Goal: Understand process/instructions: Learn about a topic

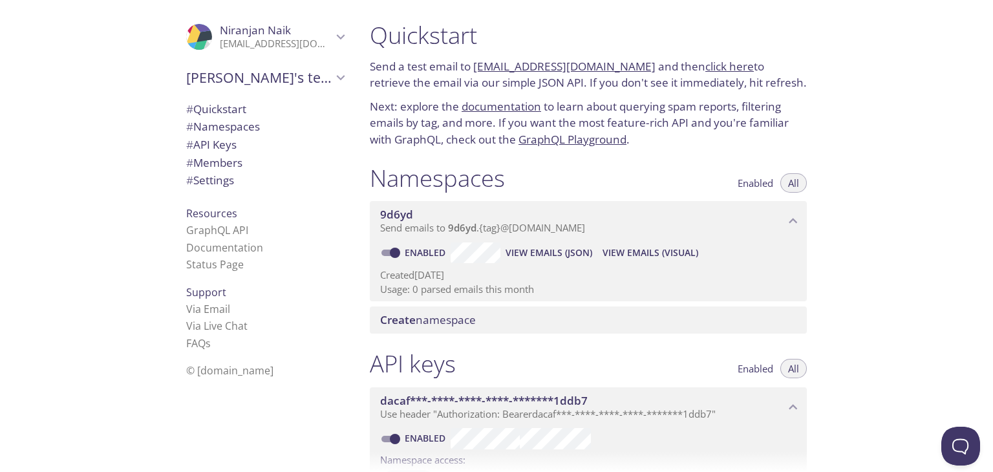
click at [387, 109] on p "Next: explore the documentation to learn about querying spam reports, filtering…" at bounding box center [588, 123] width 437 height 50
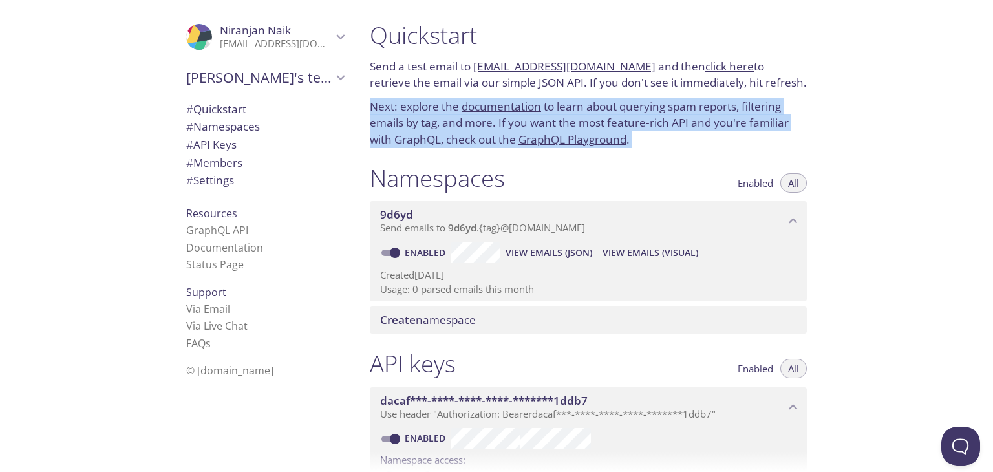
click at [387, 109] on p "Next: explore the documentation to learn about querying spam reports, filtering…" at bounding box center [588, 123] width 437 height 50
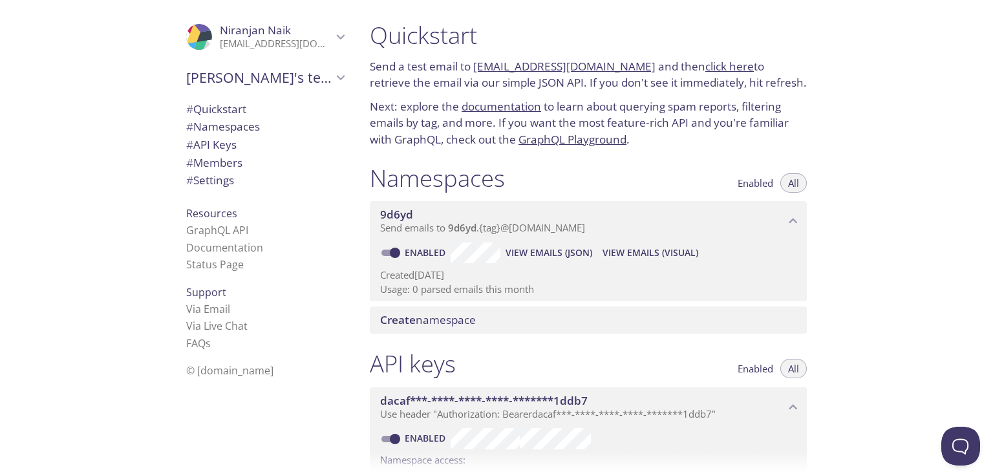
click at [417, 72] on p "Send a test email to [EMAIL_ADDRESS][DOMAIN_NAME] and then click here to retrie…" at bounding box center [588, 74] width 437 height 33
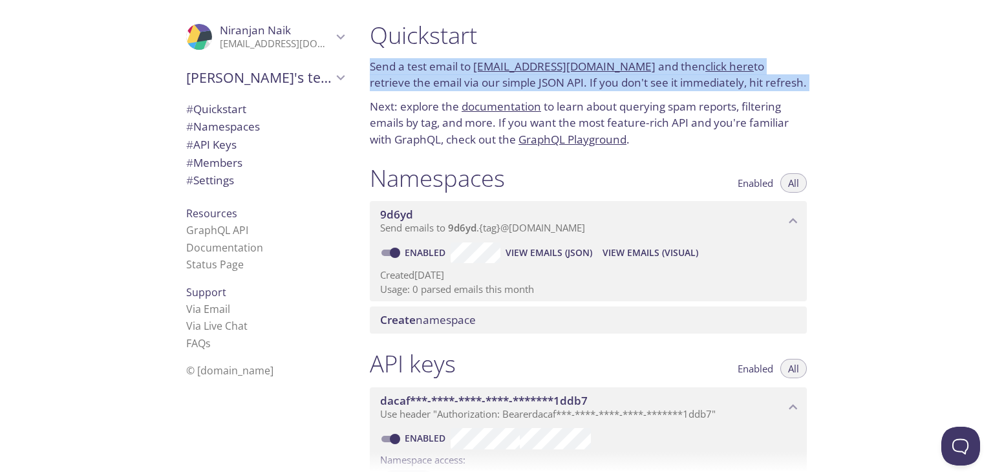
click at [417, 72] on p "Send a test email to [EMAIL_ADDRESS][DOMAIN_NAME] and then click here to retrie…" at bounding box center [588, 74] width 437 height 33
click at [568, 85] on p "Send a test email to [EMAIL_ADDRESS][DOMAIN_NAME] and then click here to retrie…" at bounding box center [588, 74] width 437 height 33
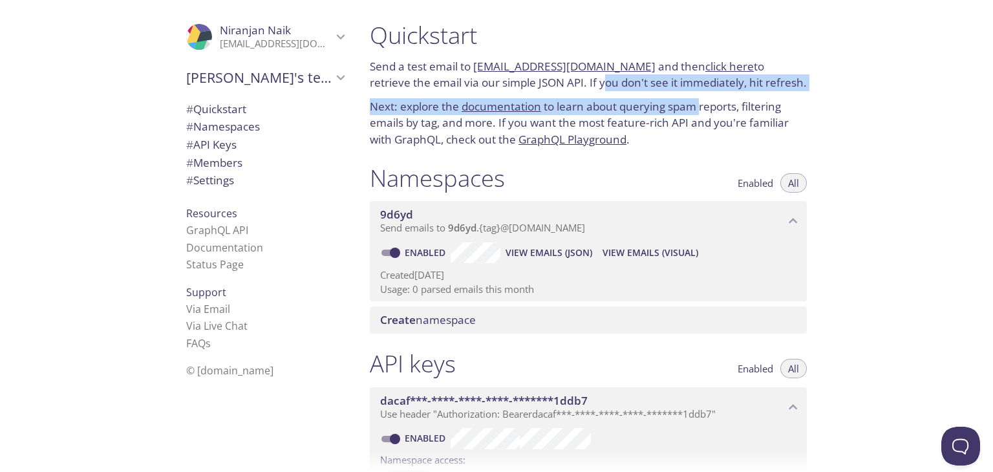
drag, startPoint x: 568, startPoint y: 85, endPoint x: 697, endPoint y: 95, distance: 129.1
click at [697, 95] on div "Quickstart Send a test email to [EMAIL_ADDRESS][DOMAIN_NAME] and then click her…" at bounding box center [589, 84] width 458 height 143
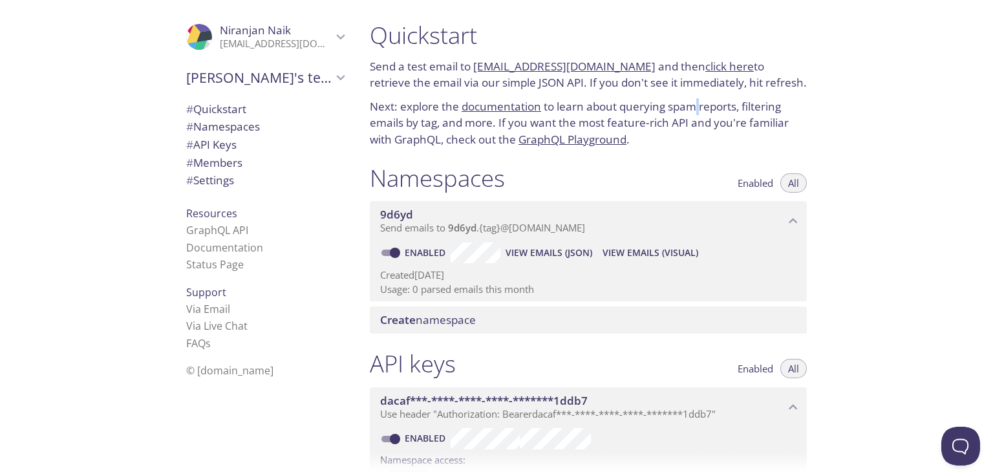
click at [697, 95] on div "Quickstart Send a test email to [EMAIL_ADDRESS][DOMAIN_NAME] and then click her…" at bounding box center [589, 84] width 458 height 143
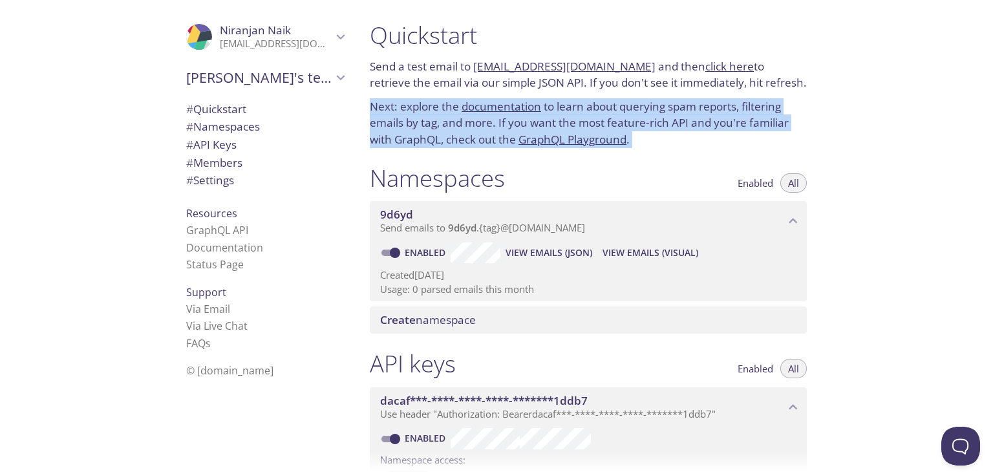
drag, startPoint x: 697, startPoint y: 95, endPoint x: 720, endPoint y: 93, distance: 22.7
click at [720, 93] on div "Quickstart Send a test email to [EMAIL_ADDRESS][DOMAIN_NAME] and then click her…" at bounding box center [589, 84] width 458 height 143
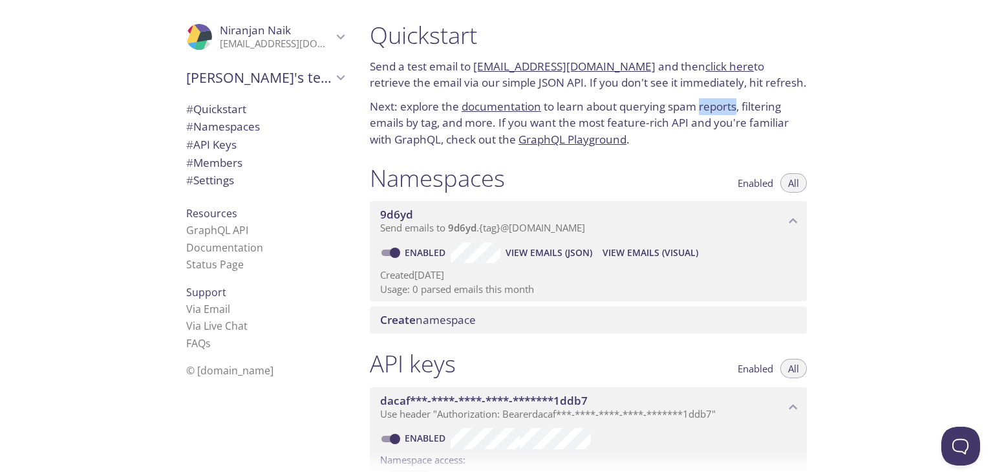
click at [720, 93] on div "Quickstart Send a test email to [EMAIL_ADDRESS][DOMAIN_NAME] and then click her…" at bounding box center [589, 84] width 458 height 143
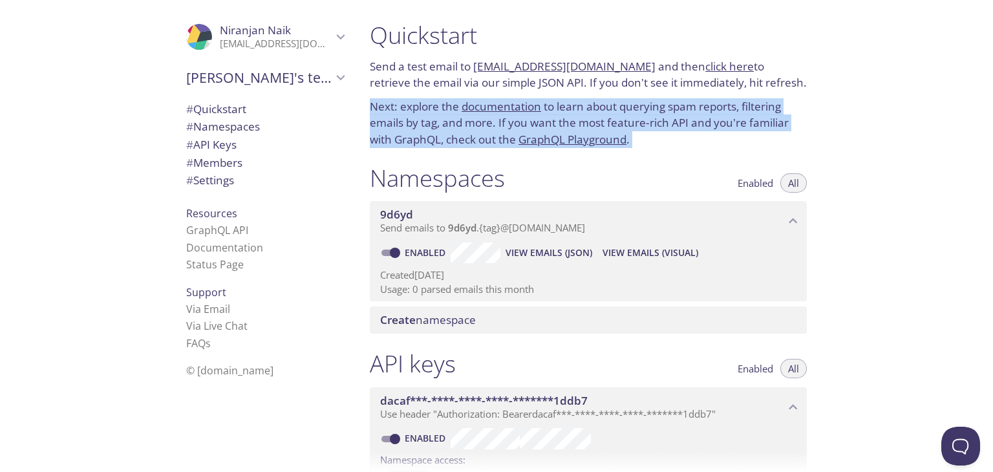
click at [720, 93] on div "Quickstart Send a test email to [EMAIL_ADDRESS][DOMAIN_NAME] and then click her…" at bounding box center [589, 84] width 458 height 143
click at [645, 281] on p "Created [DATE]" at bounding box center [588, 275] width 416 height 14
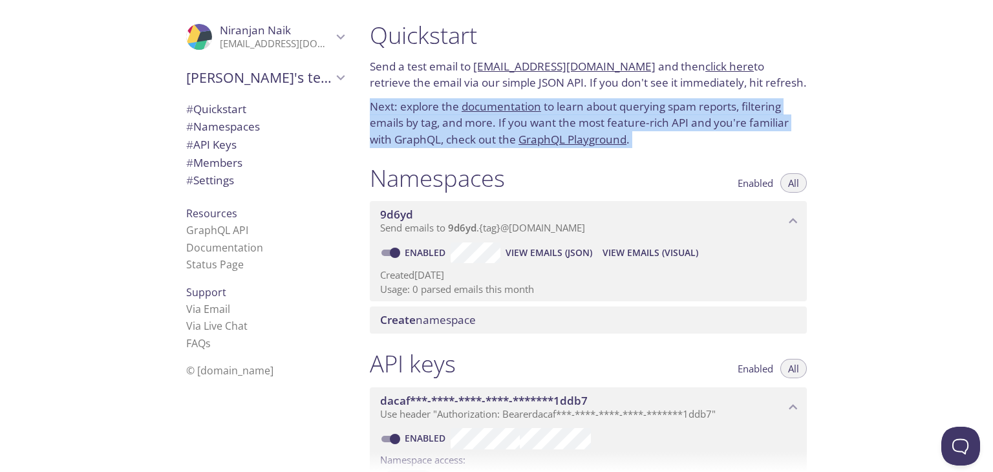
drag, startPoint x: 645, startPoint y: 281, endPoint x: 623, endPoint y: 338, distance: 61.0
click at [623, 338] on div "Namespaces Enabled All 9d6yd Send emails to 9d6yd . {tag} @[DOMAIN_NAME] Enable…" at bounding box center [589, 249] width 458 height 186
click at [525, 288] on p "Usage: 0 parsed emails this month" at bounding box center [588, 290] width 416 height 14
drag, startPoint x: 525, startPoint y: 288, endPoint x: 396, endPoint y: 303, distance: 130.1
click at [396, 303] on div "Namespaces Enabled All 9d6yd Send emails to 9d6yd . {tag} @[DOMAIN_NAME] Enable…" at bounding box center [589, 249] width 458 height 186
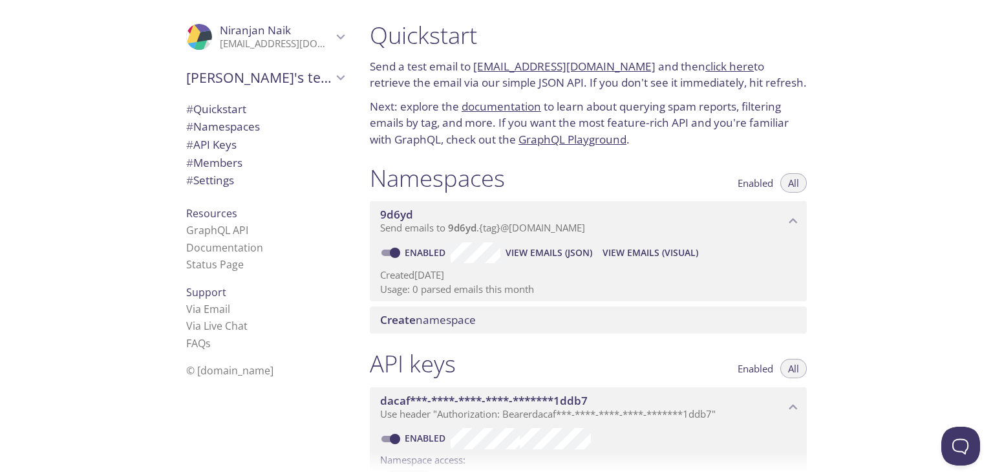
click at [396, 303] on div "Namespaces Enabled All 9d6yd Send emails to 9d6yd . {tag} @[DOMAIN_NAME] Enable…" at bounding box center [589, 249] width 458 height 186
drag, startPoint x: 396, startPoint y: 303, endPoint x: 531, endPoint y: 350, distance: 143.2
click at [531, 350] on div "Quickstart Send a test email to [EMAIL_ADDRESS][DOMAIN_NAME] and then click her…" at bounding box center [594, 236] width 468 height 472
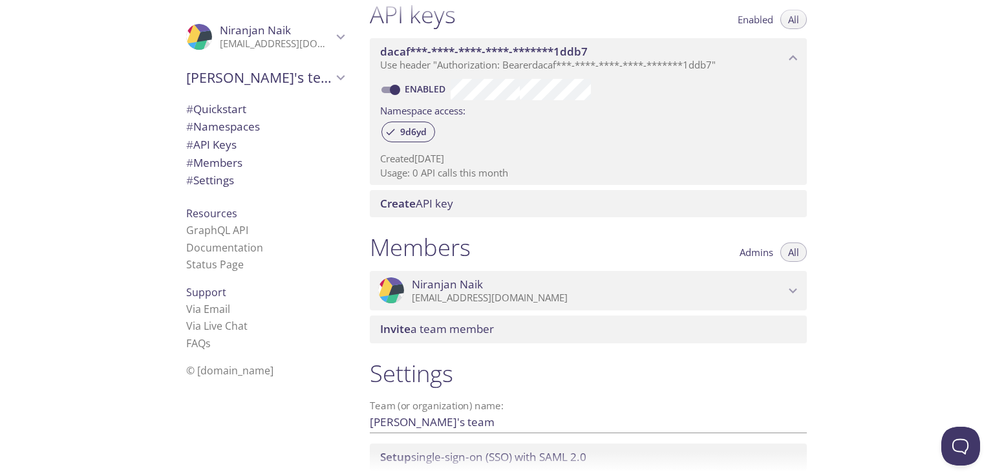
scroll to position [448, 0]
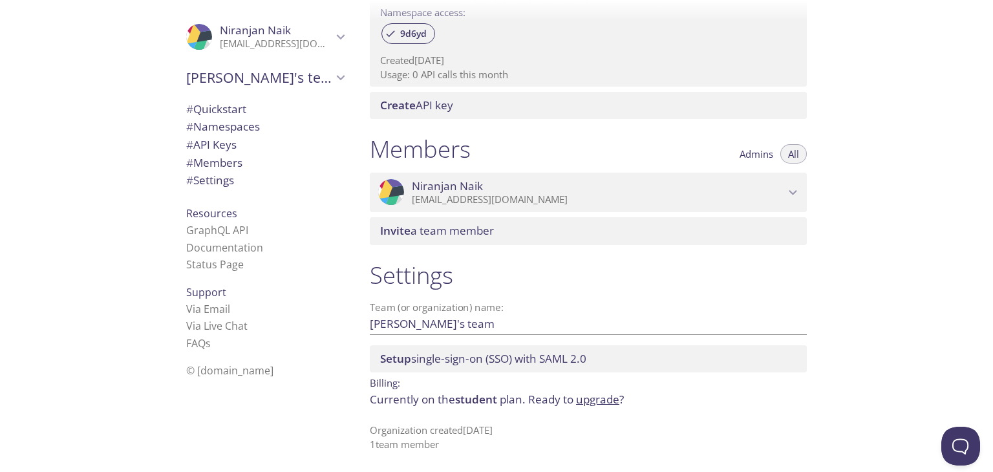
click at [450, 427] on p "Organization created [DATE] 1 team member" at bounding box center [588, 438] width 437 height 28
drag, startPoint x: 450, startPoint y: 427, endPoint x: 165, endPoint y: 230, distance: 346.8
click at [165, 230] on div ".cls-1 { fill: #6d5ca8; } .cls-2 { fill: #3fc191; } .cls-3 { fill: #3b4752; } .…" at bounding box center [496, 236] width 993 height 472
click at [435, 431] on p "Organization created [DATE] 1 team member" at bounding box center [588, 438] width 437 height 28
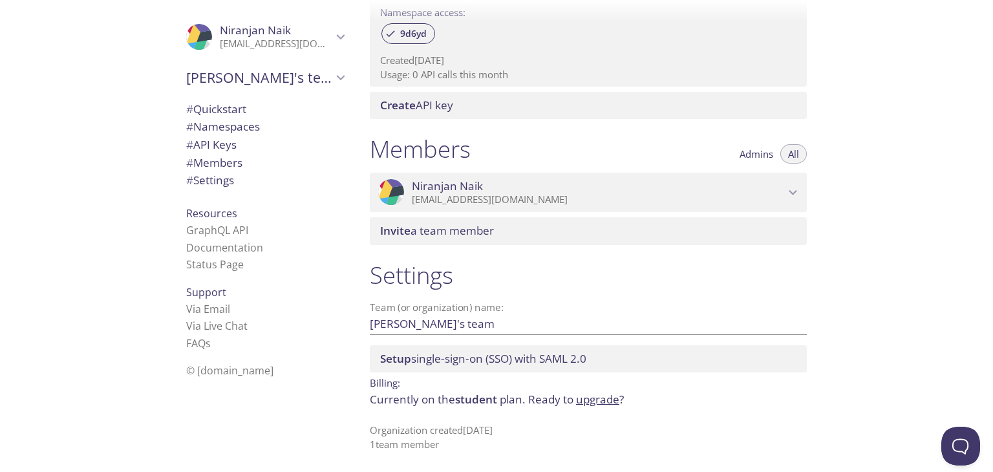
click at [435, 431] on p "Organization created [DATE] 1 team member" at bounding box center [588, 438] width 437 height 28
